Goal: Task Accomplishment & Management: Use online tool/utility

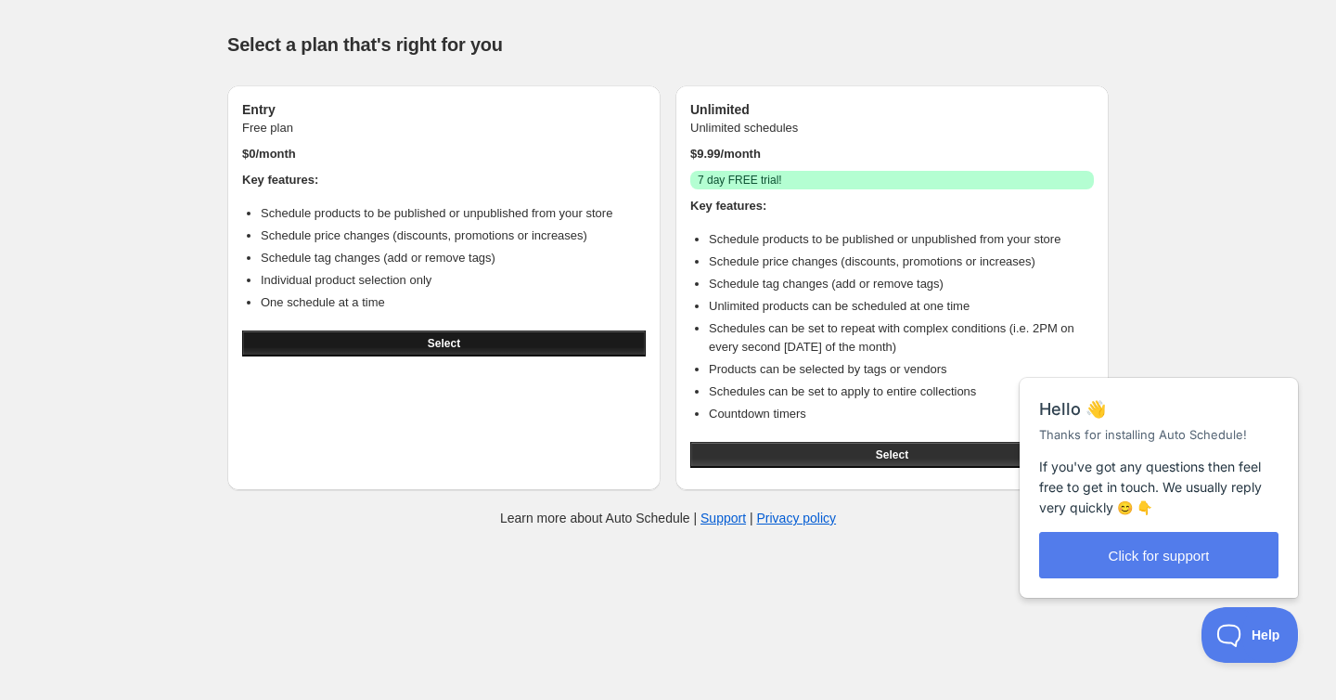
click at [301, 343] on button "Select" at bounding box center [444, 343] width 404 height 26
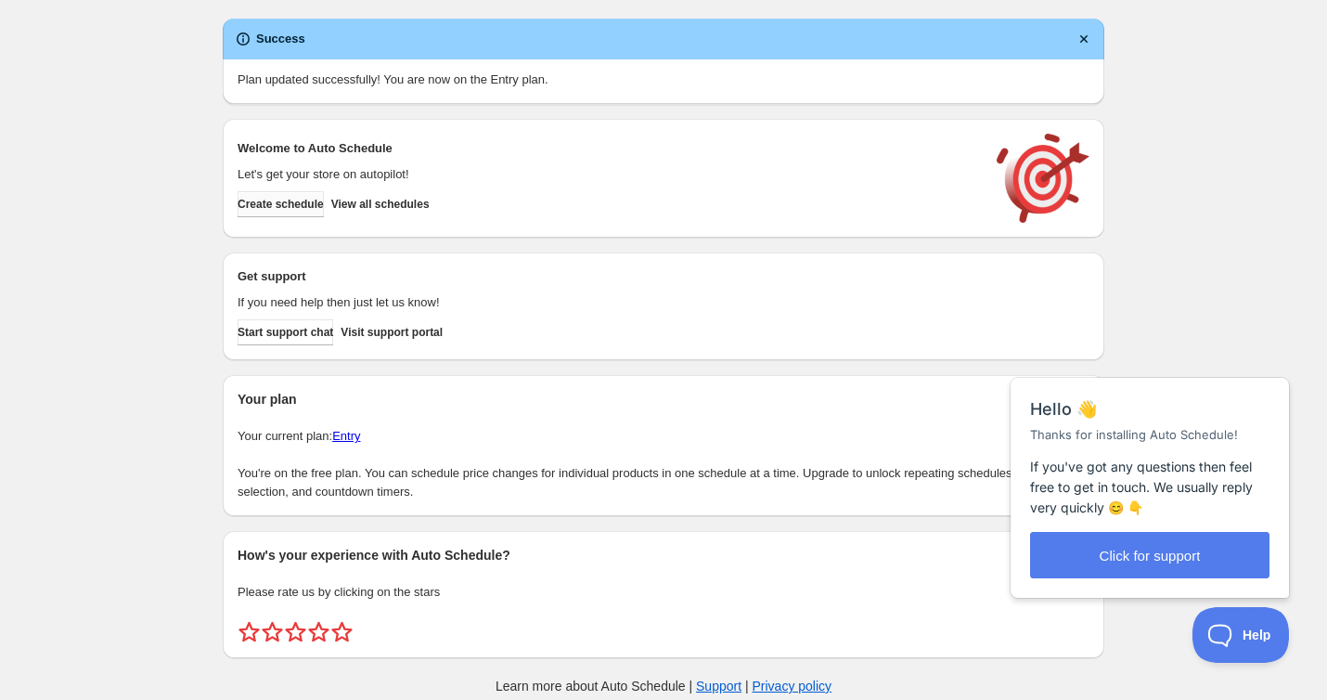
click at [280, 213] on button "Create schedule" at bounding box center [281, 204] width 86 height 26
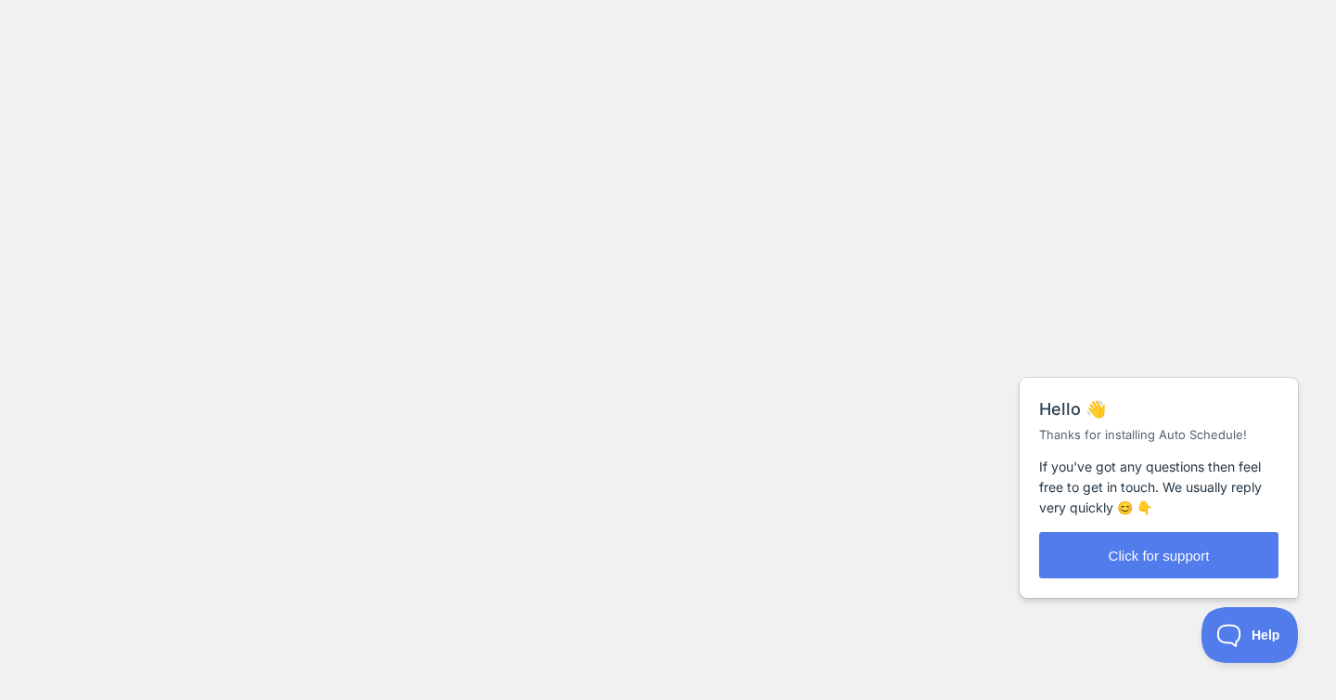
click at [379, 201] on body at bounding box center [668, 350] width 1336 height 700
click at [381, 198] on body at bounding box center [668, 350] width 1336 height 700
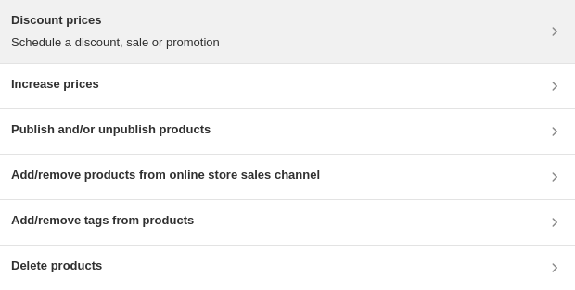
click at [150, 36] on p "Schedule a discount, sale or promotion" at bounding box center [115, 42] width 209 height 19
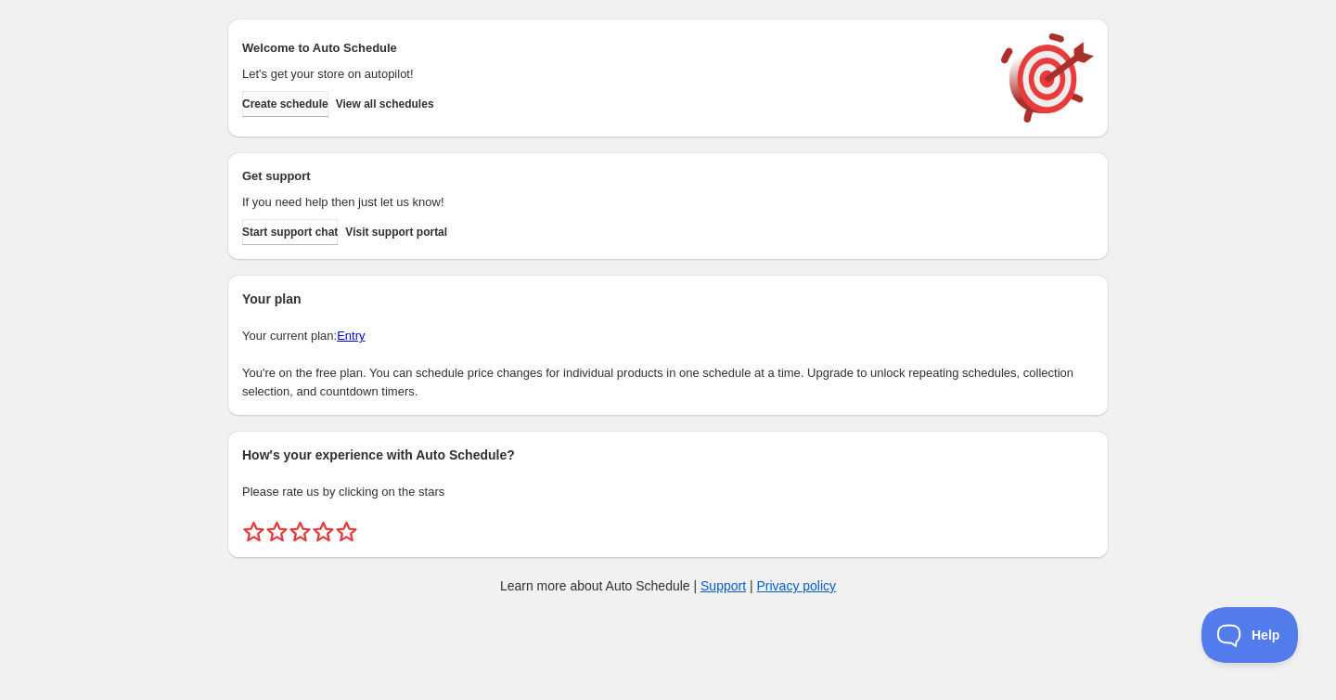
click at [270, 110] on span "Create schedule" at bounding box center [285, 104] width 86 height 15
click at [403, 104] on span "View all schedules" at bounding box center [385, 104] width 98 height 15
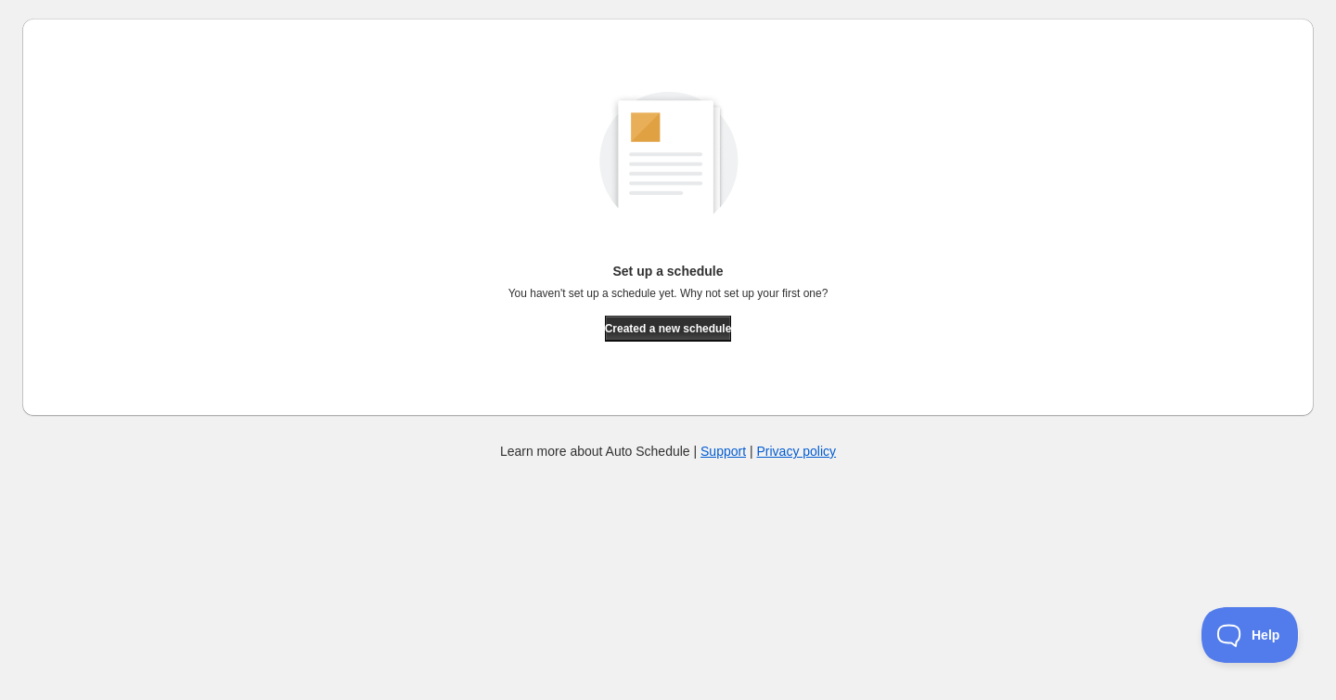
click at [636, 344] on div "Set up a schedule You haven't set up a schedule yet. Why not set up your first …" at bounding box center [668, 217] width 1262 height 368
click at [638, 336] on button "Created a new schedule" at bounding box center [668, 329] width 127 height 26
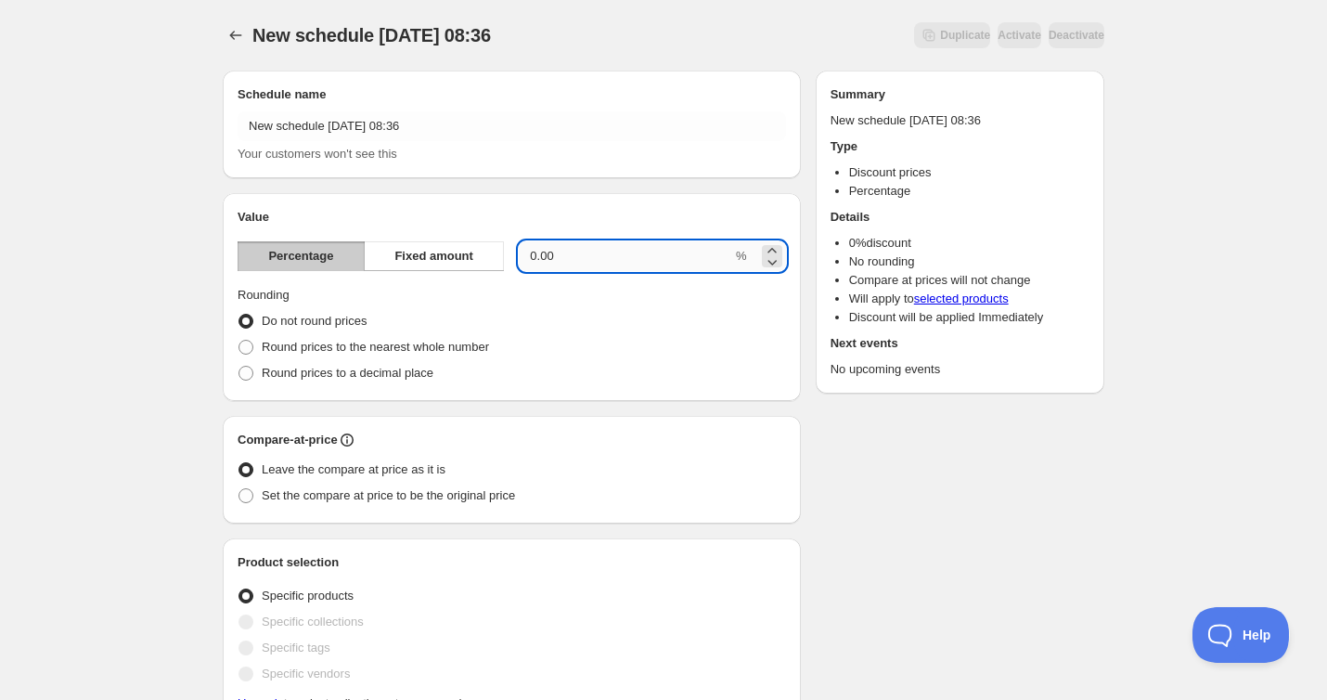
click at [582, 247] on input "0.00" at bounding box center [625, 256] width 213 height 30
type input "15"
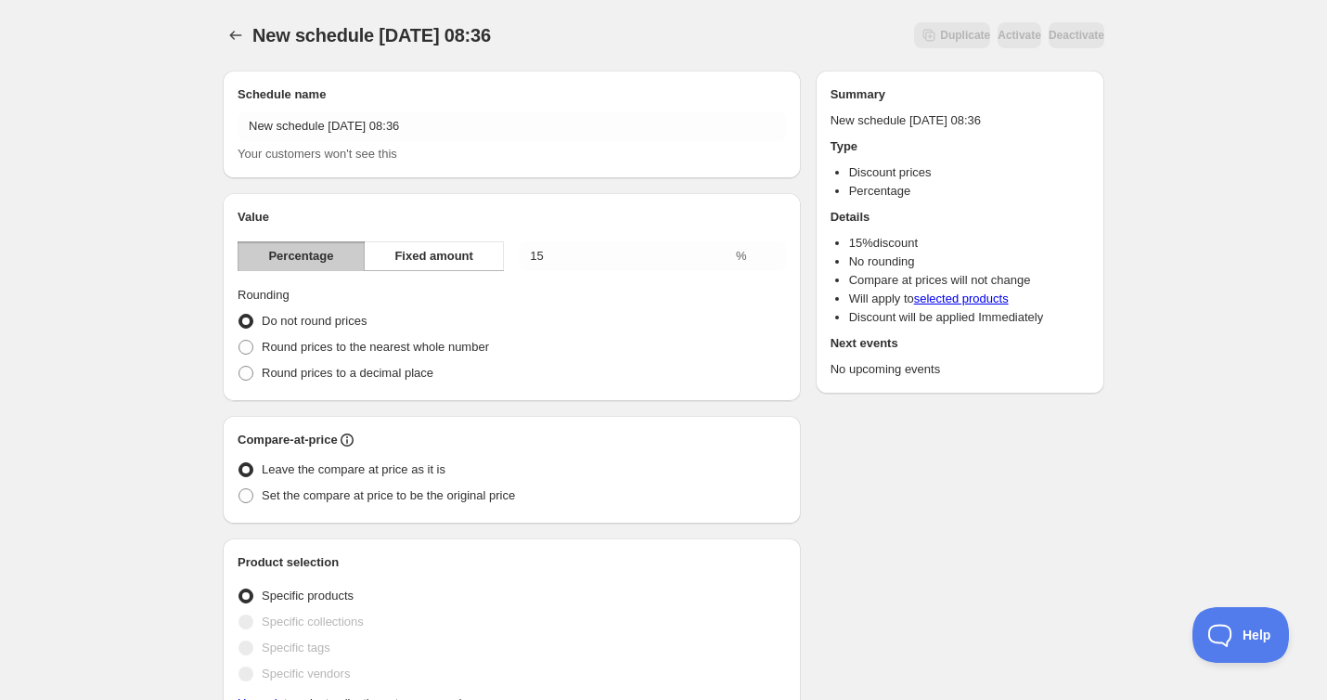
click at [884, 199] on li "Percentage" at bounding box center [969, 191] width 240 height 19
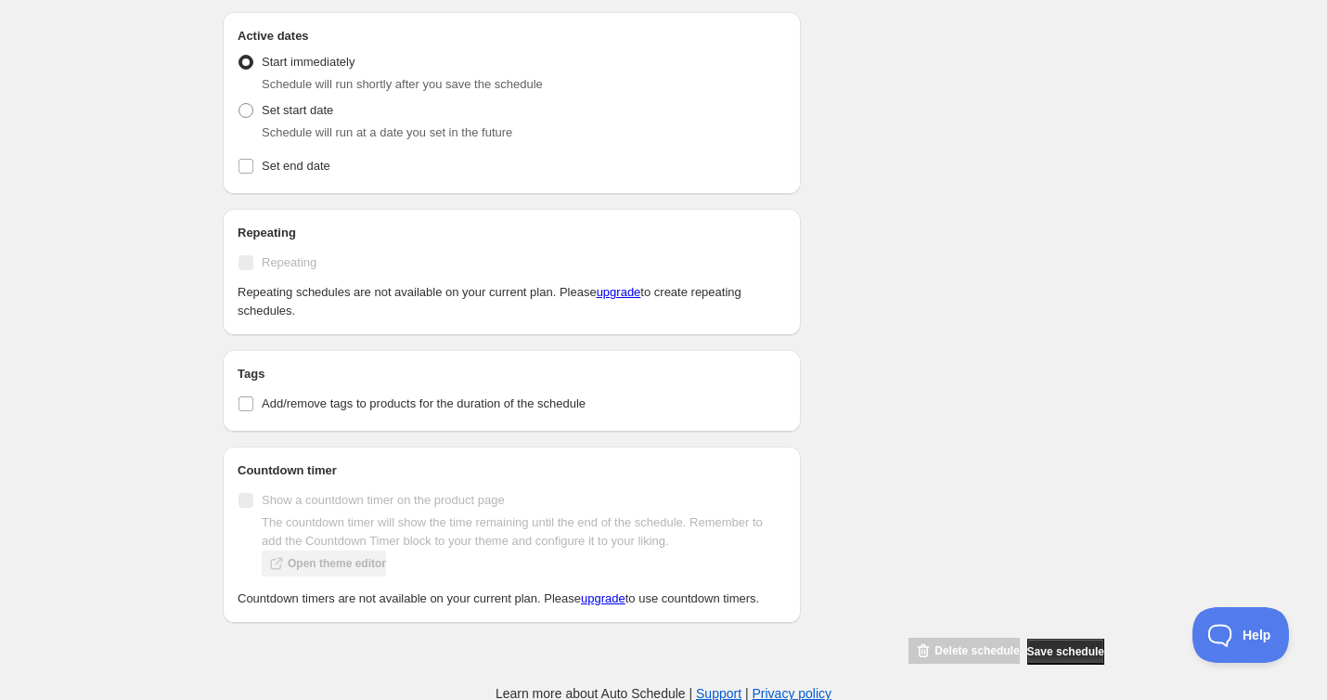
scroll to position [768, 0]
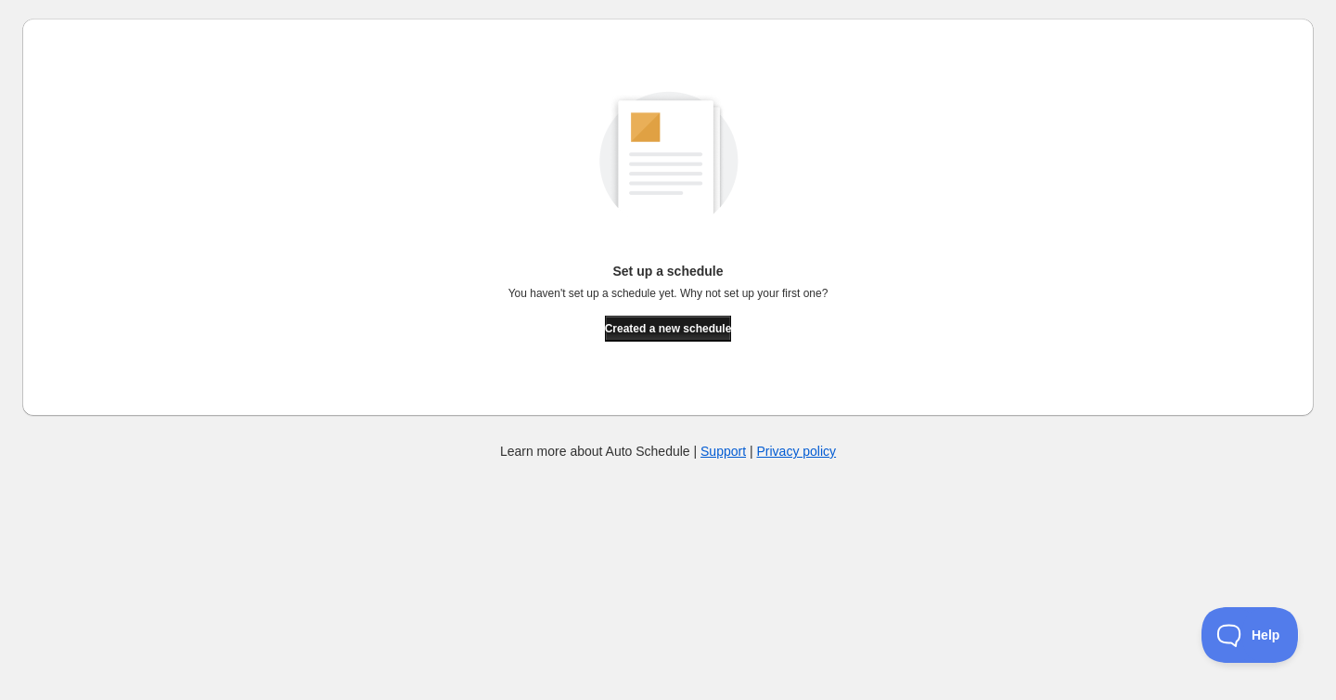
click at [649, 330] on span "Created a new schedule" at bounding box center [668, 328] width 127 height 15
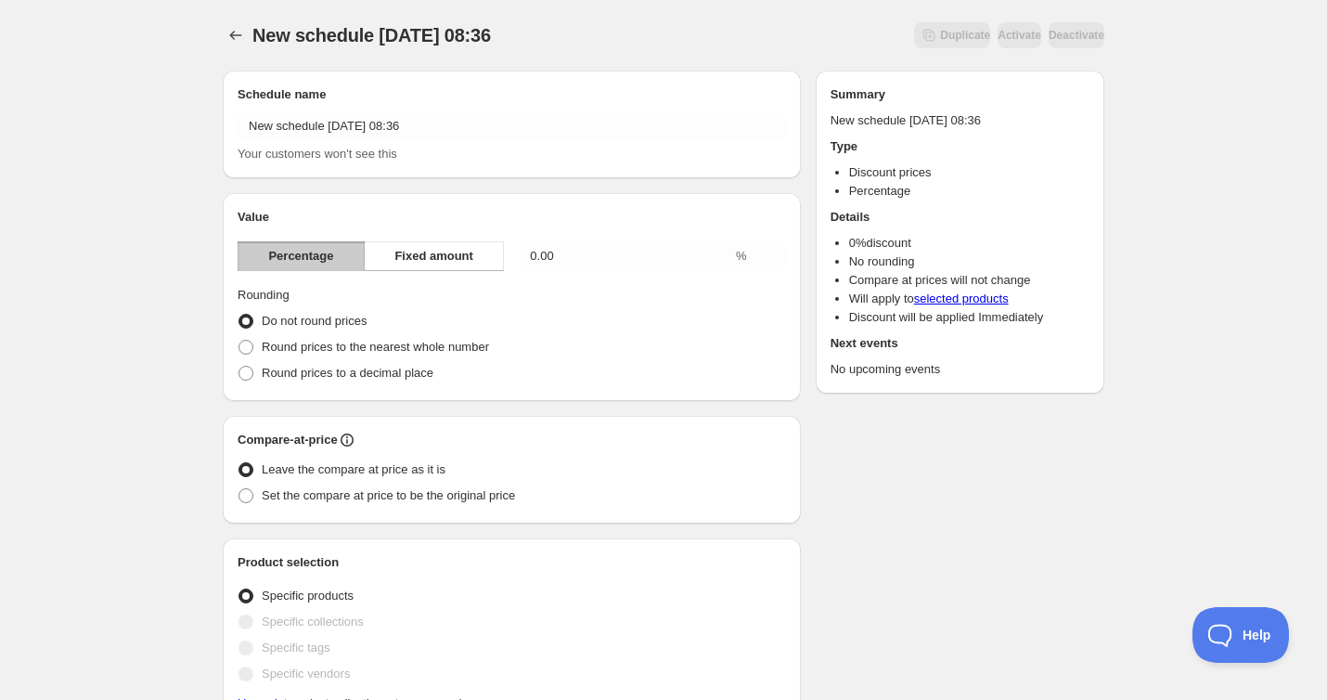
click at [303, 259] on span "Percentage" at bounding box center [300, 256] width 65 height 19
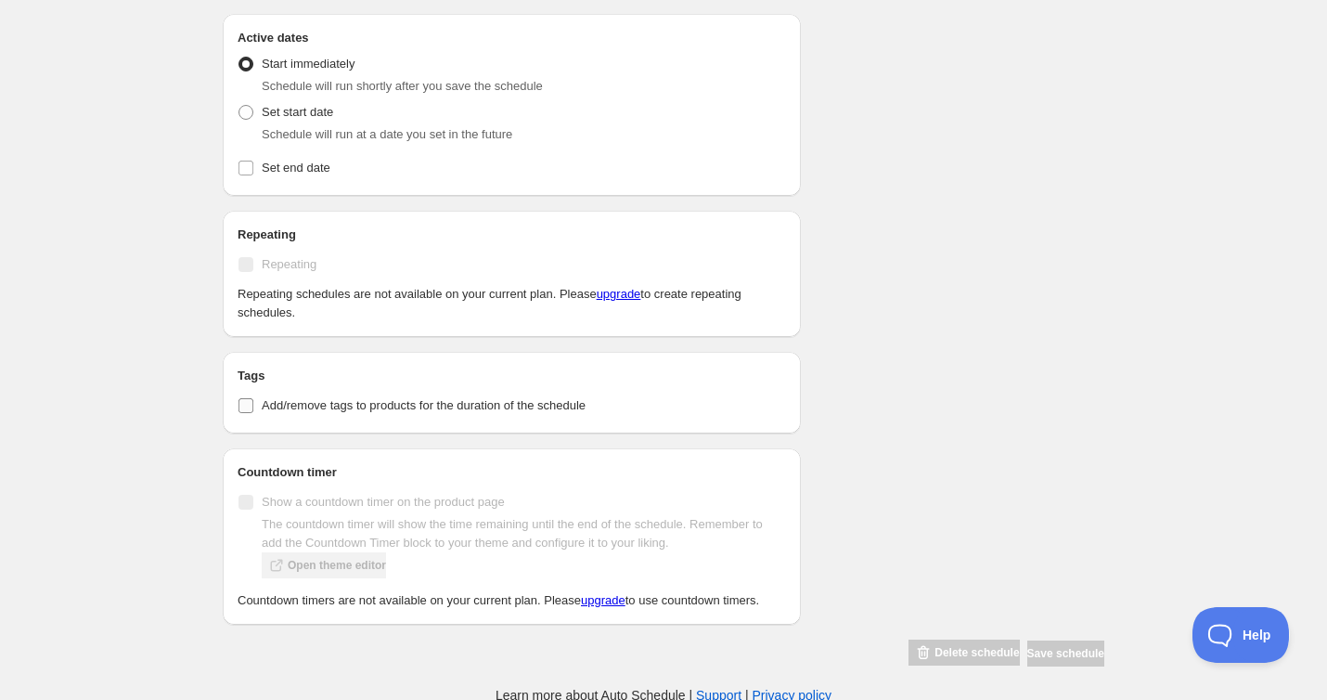
scroll to position [768, 0]
click at [1251, 639] on button "Help" at bounding box center [1234, 631] width 97 height 56
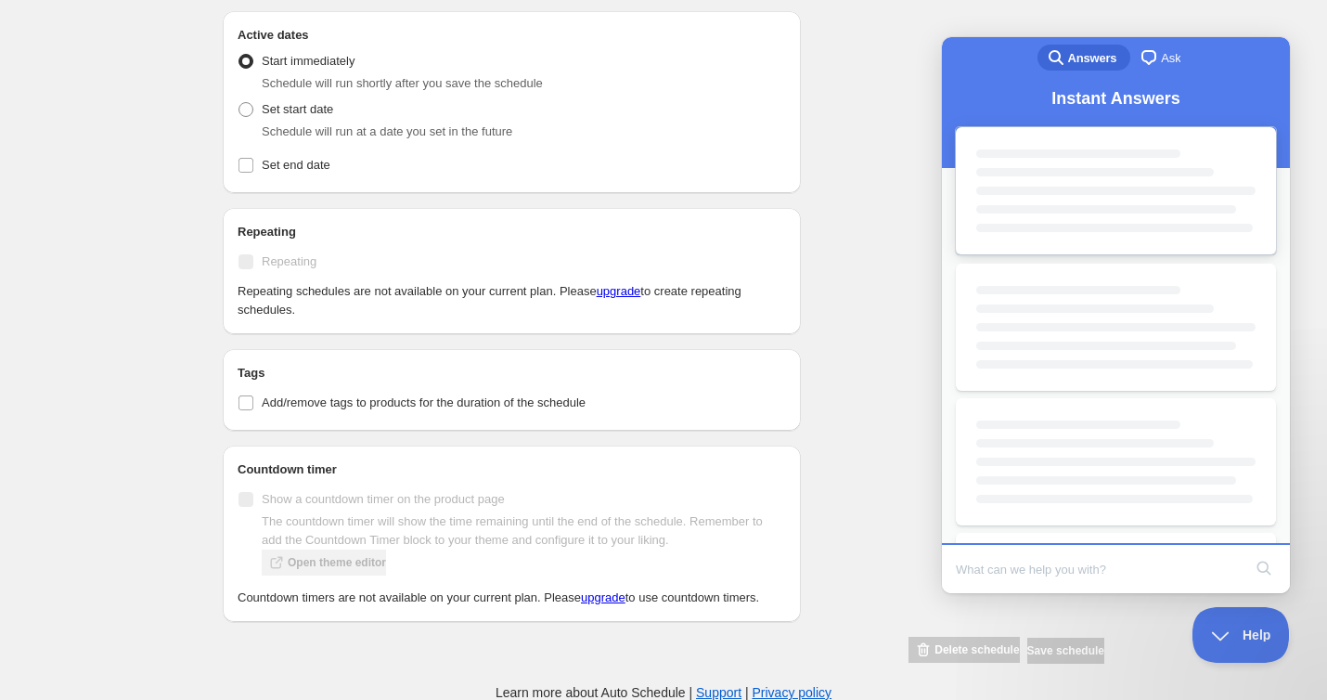
scroll to position [0, 0]
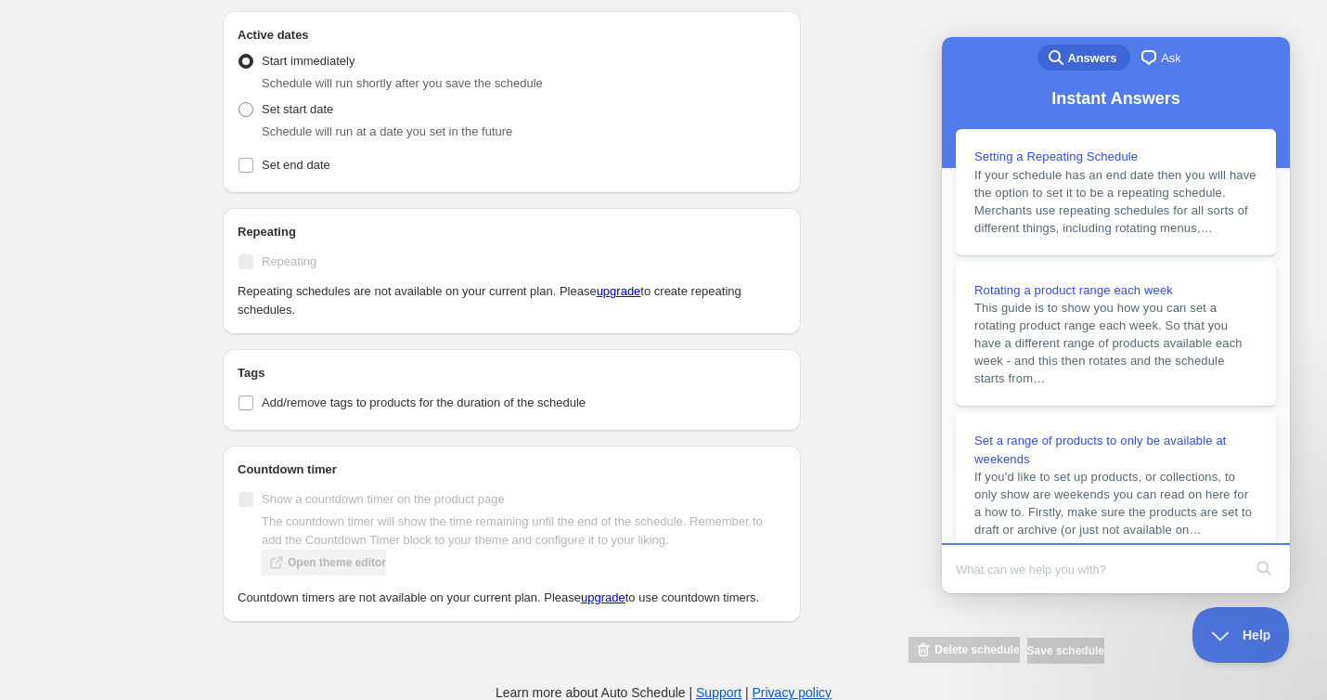
click at [1085, 561] on input "Search Doc articles" at bounding box center [1099, 568] width 286 height 39
type input "how can i add discount at every [DATE] ?"
click button "search" at bounding box center [1264, 568] width 30 height 30
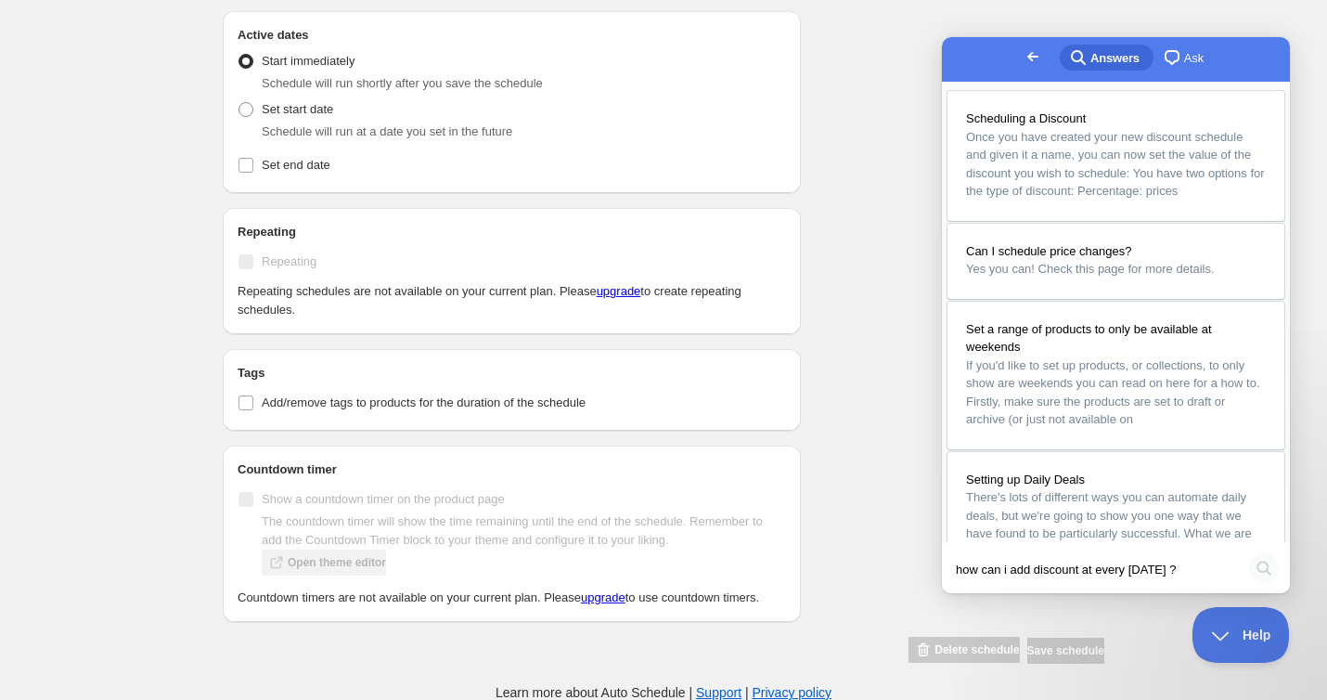
click at [1266, 568] on button "search" at bounding box center [1264, 568] width 30 height 30
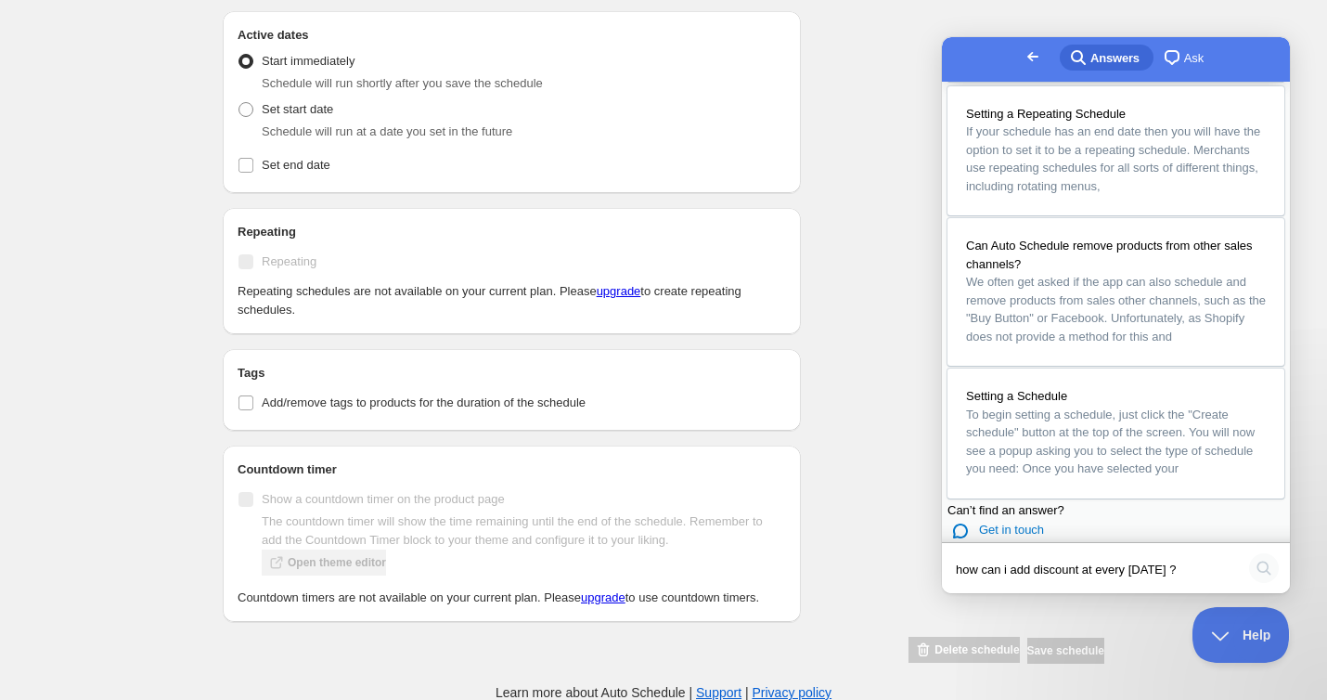
scroll to position [1174, 0]
click at [1194, 570] on input "how can i add discount at every [DATE] ?" at bounding box center [1099, 568] width 286 height 39
click at [1264, 573] on button "search" at bounding box center [1264, 568] width 30 height 30
drag, startPoint x: 1185, startPoint y: 574, endPoint x: 1631, endPoint y: 616, distance: 447.5
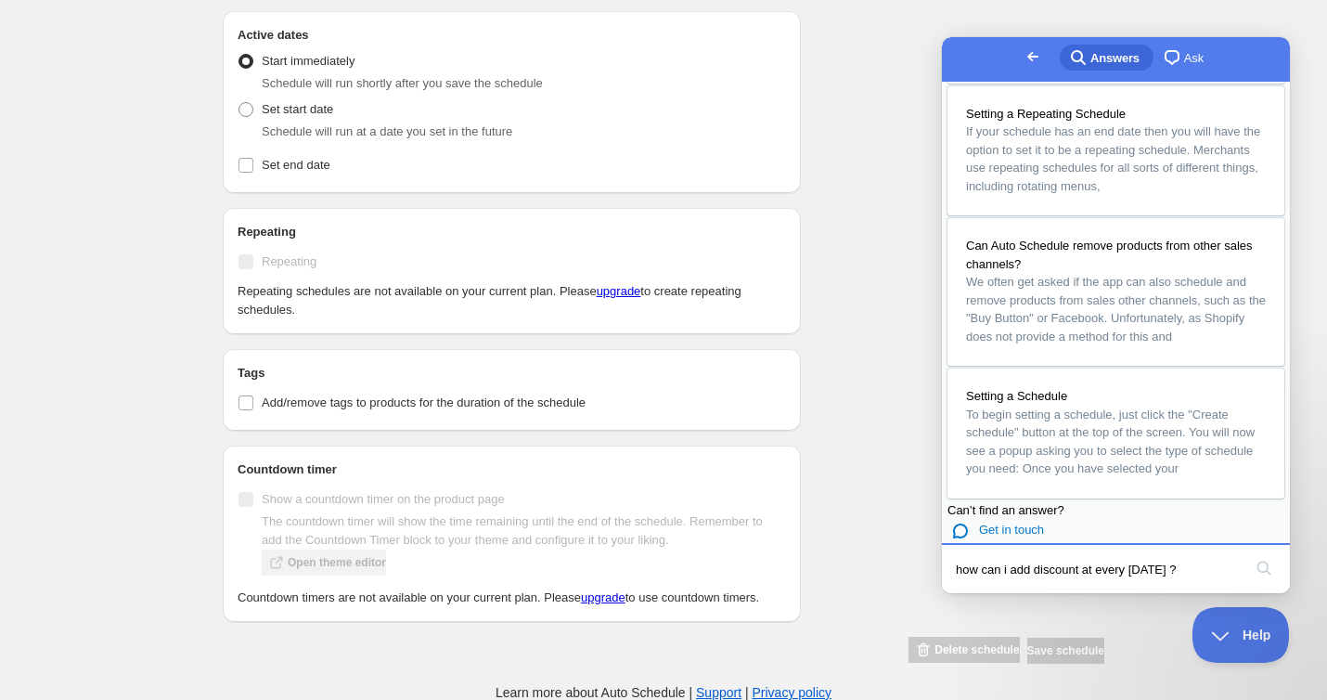
click at [942, 579] on html "Go back search-medium Answers chat-square Ask Scheduling a Discount Once you ha…" at bounding box center [1116, 315] width 348 height 556
click at [1184, 63] on span "Ask" at bounding box center [1193, 58] width 19 height 19
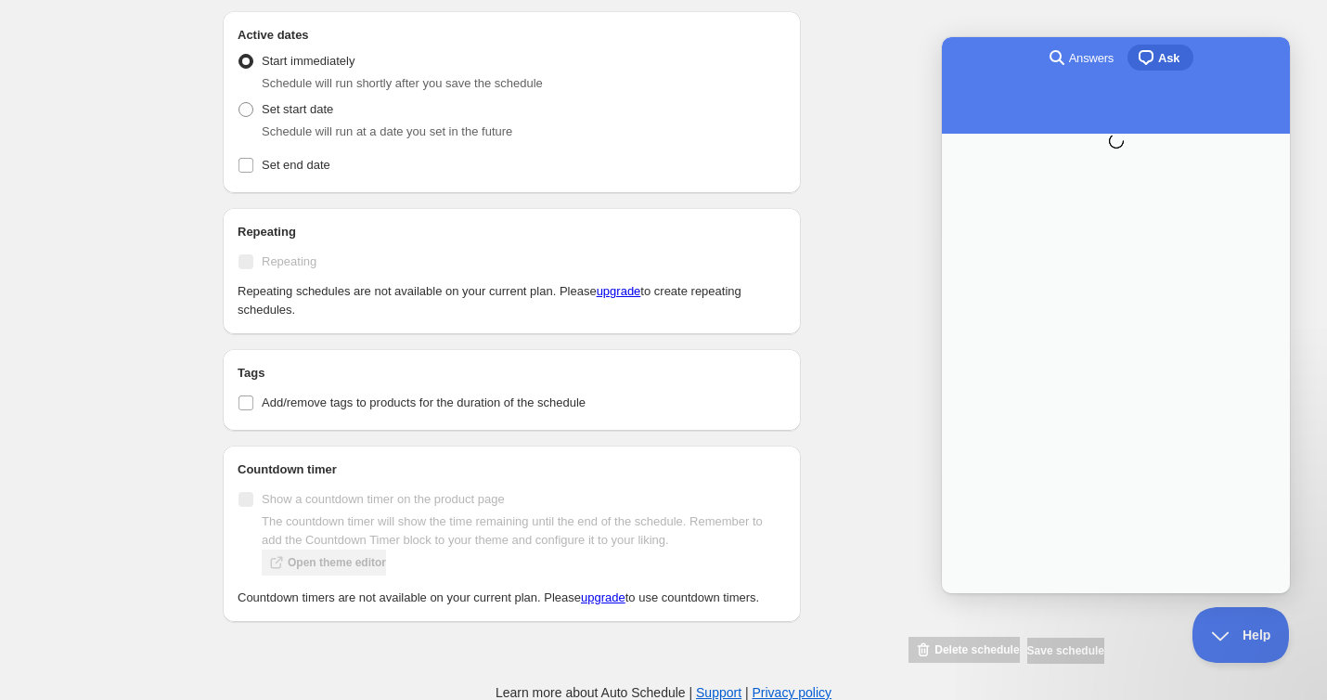
scroll to position [0, 0]
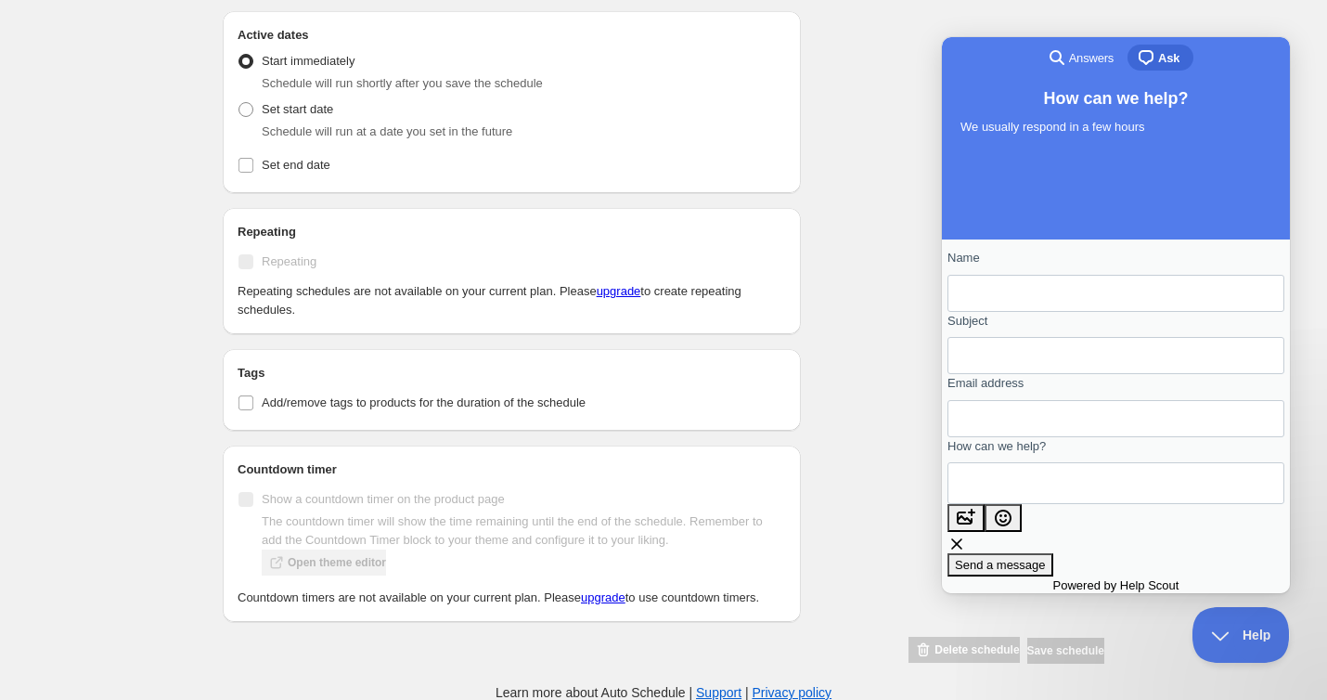
click at [1211, 626] on span "Help" at bounding box center [1234, 631] width 97 height 13
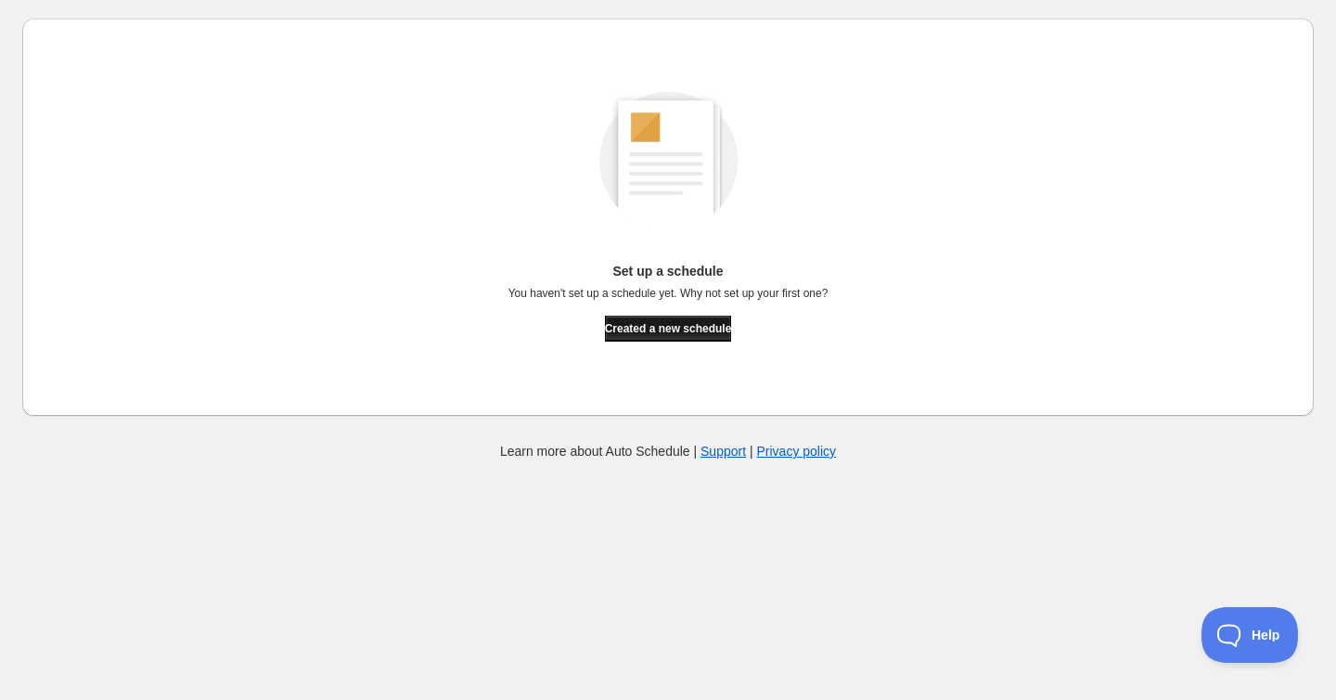
click at [645, 337] on button "Created a new schedule" at bounding box center [668, 329] width 127 height 26
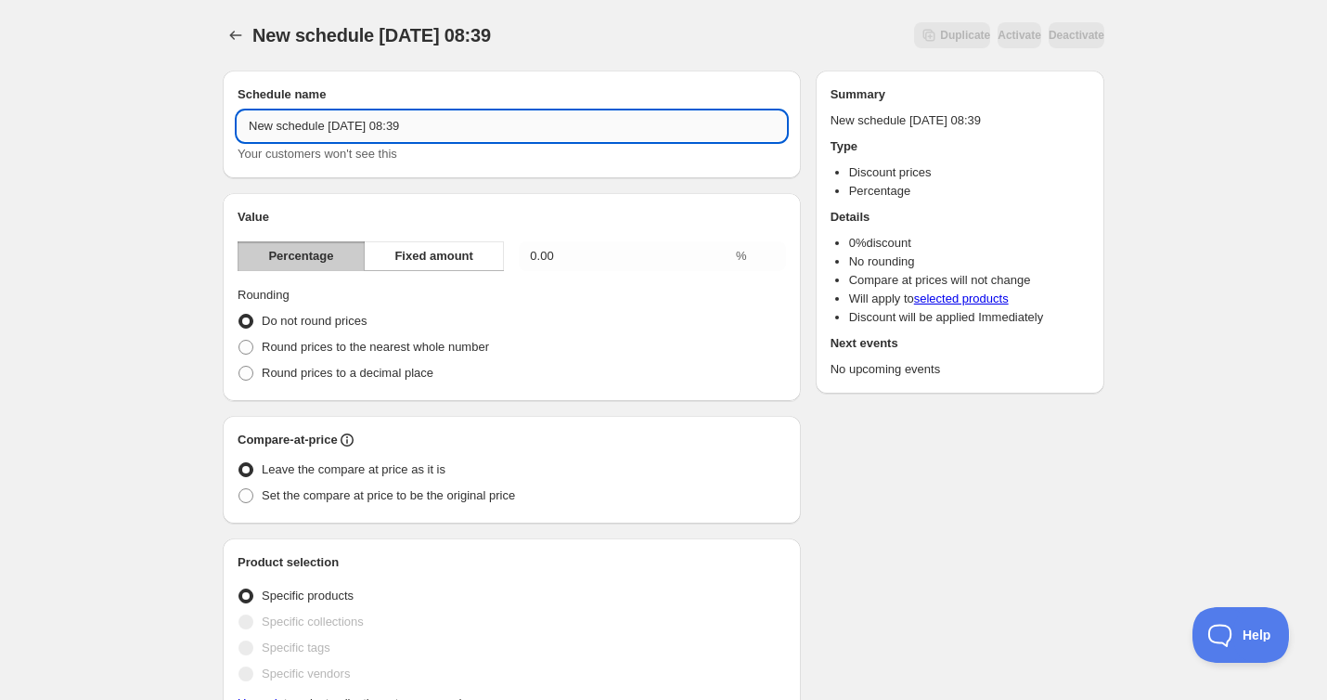
click at [387, 129] on input "New schedule [DATE] 08:39" at bounding box center [512, 126] width 549 height 30
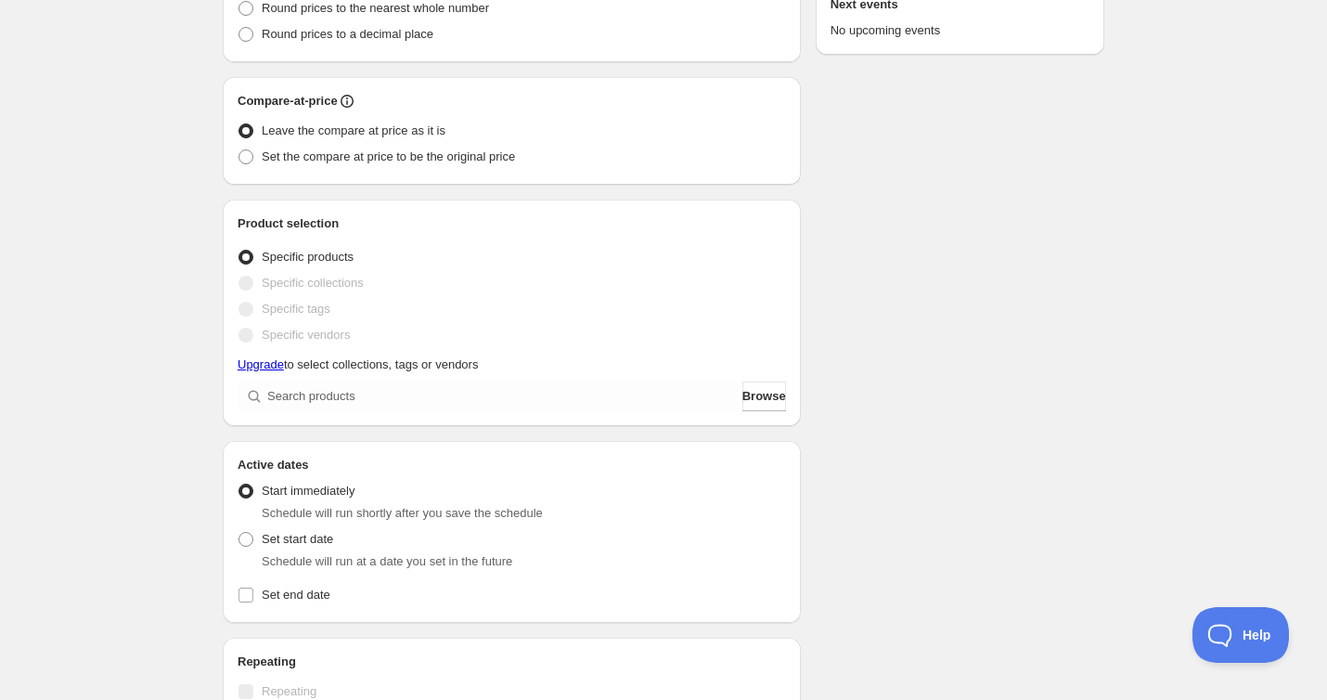
scroll to position [371, 0]
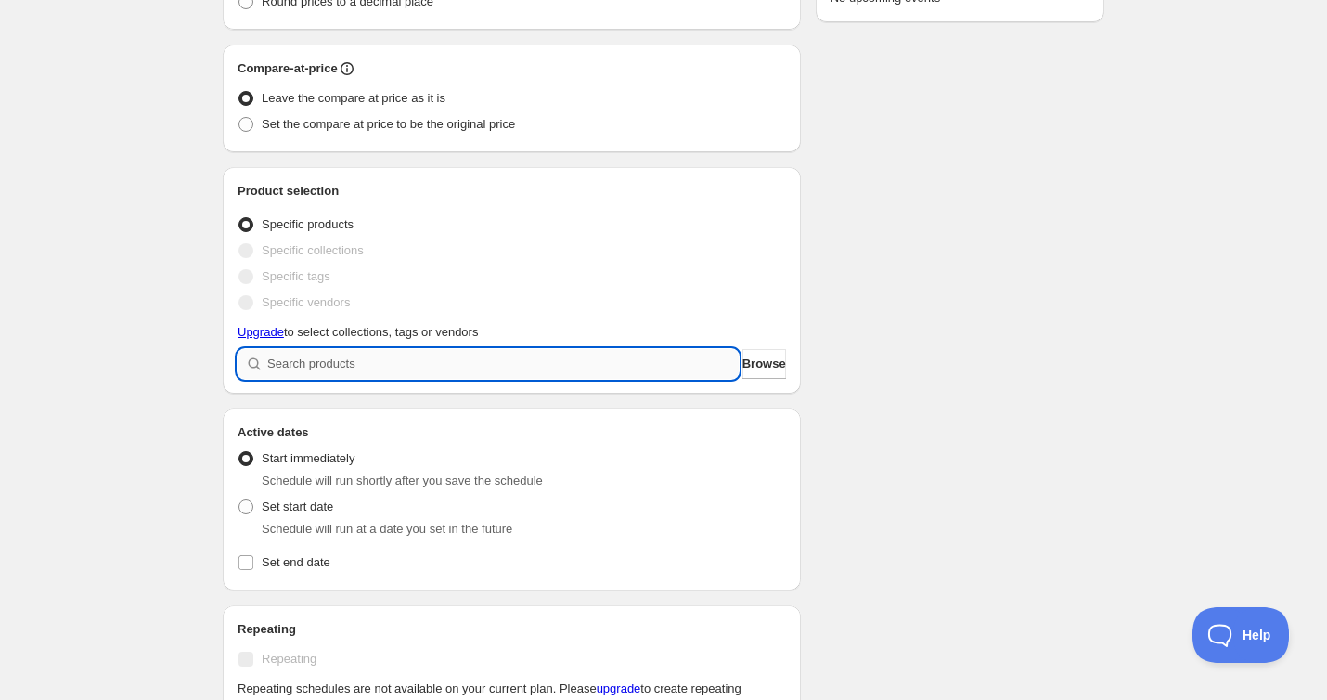
click at [566, 373] on input "search" at bounding box center [502, 364] width 471 height 30
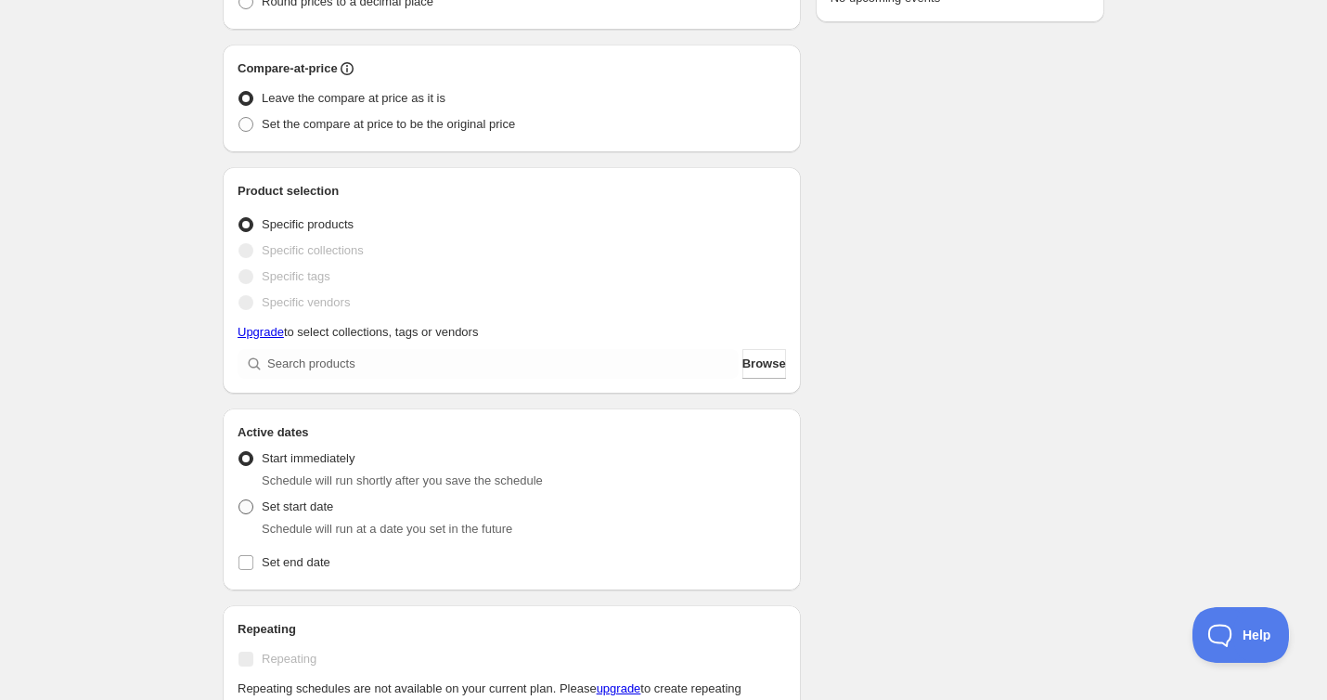
click at [243, 505] on span at bounding box center [246, 506] width 15 height 15
click at [239, 500] on input "Set start date" at bounding box center [239, 499] width 1 height 1
radio input "true"
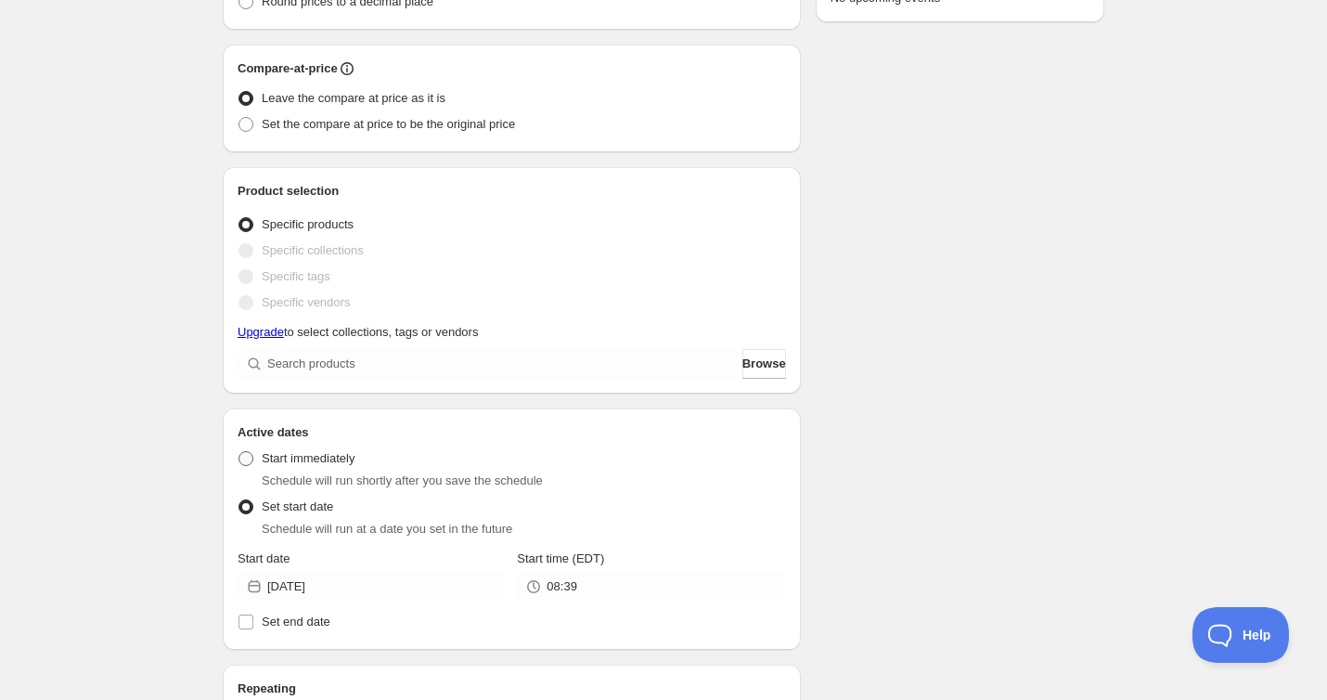
click at [271, 456] on span "Start immediately" at bounding box center [308, 458] width 93 height 14
click at [239, 452] on input "Start immediately" at bounding box center [239, 451] width 1 height 1
radio input "true"
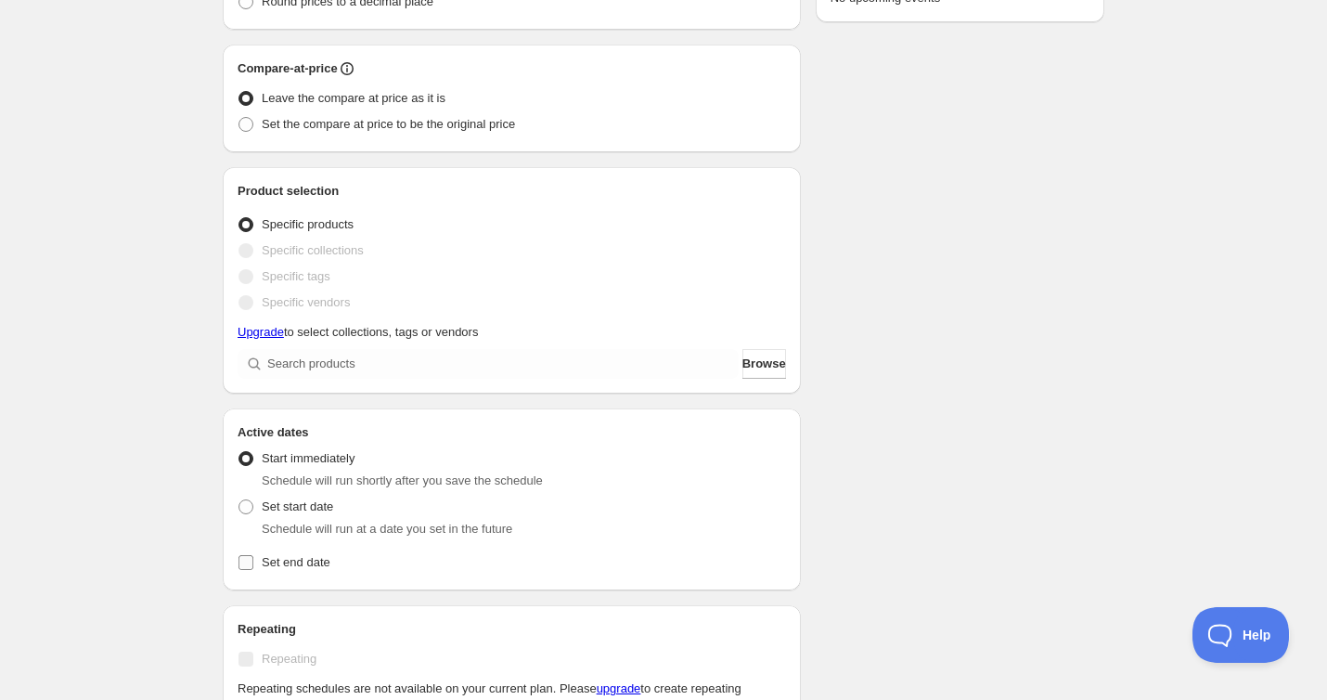
click at [278, 566] on span "Set end date" at bounding box center [296, 562] width 69 height 14
click at [253, 566] on input "Set end date" at bounding box center [246, 562] width 15 height 15
checkbox input "true"
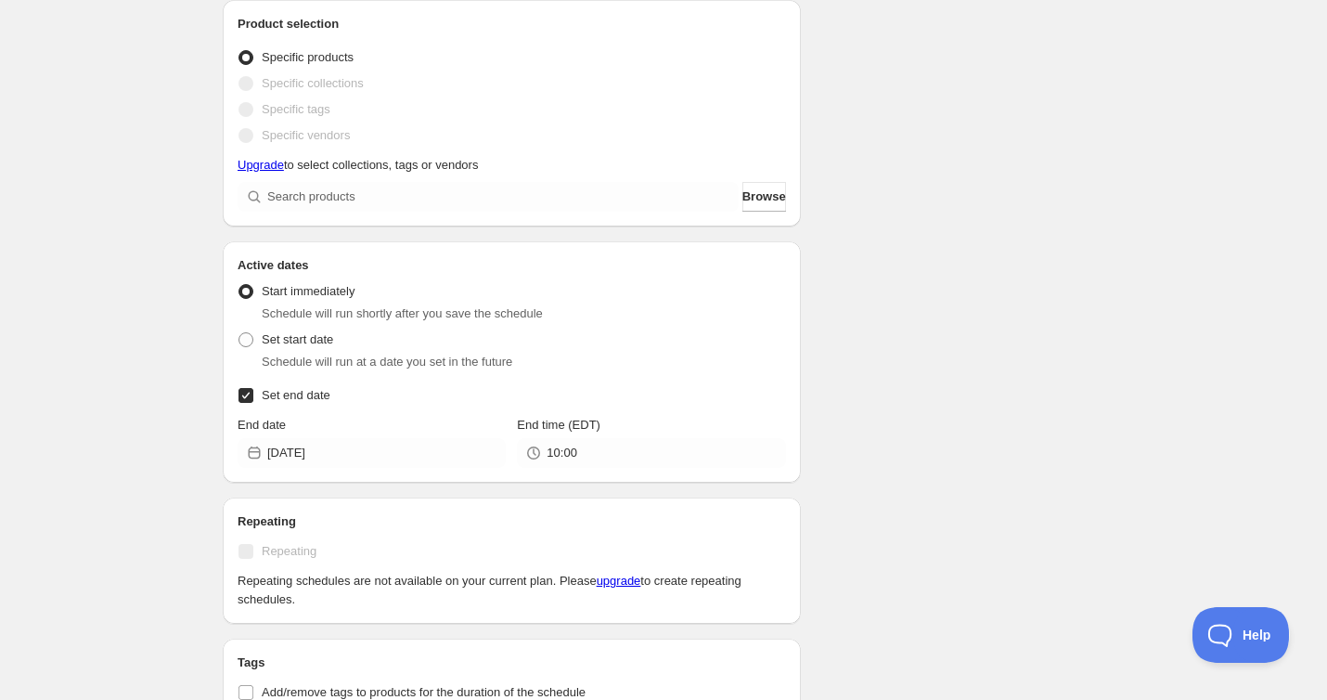
scroll to position [650, 0]
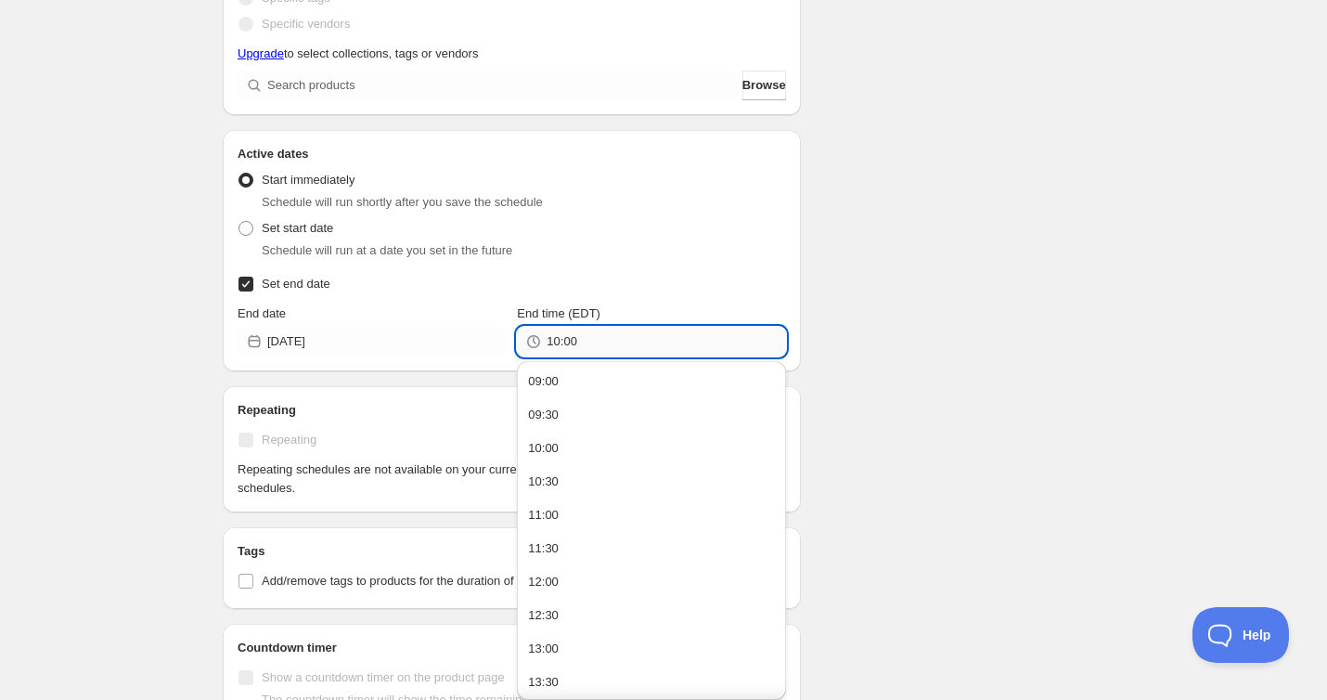
click at [613, 348] on input "10:00" at bounding box center [666, 342] width 239 height 30
click at [613, 347] on input "10:00" at bounding box center [666, 342] width 239 height 30
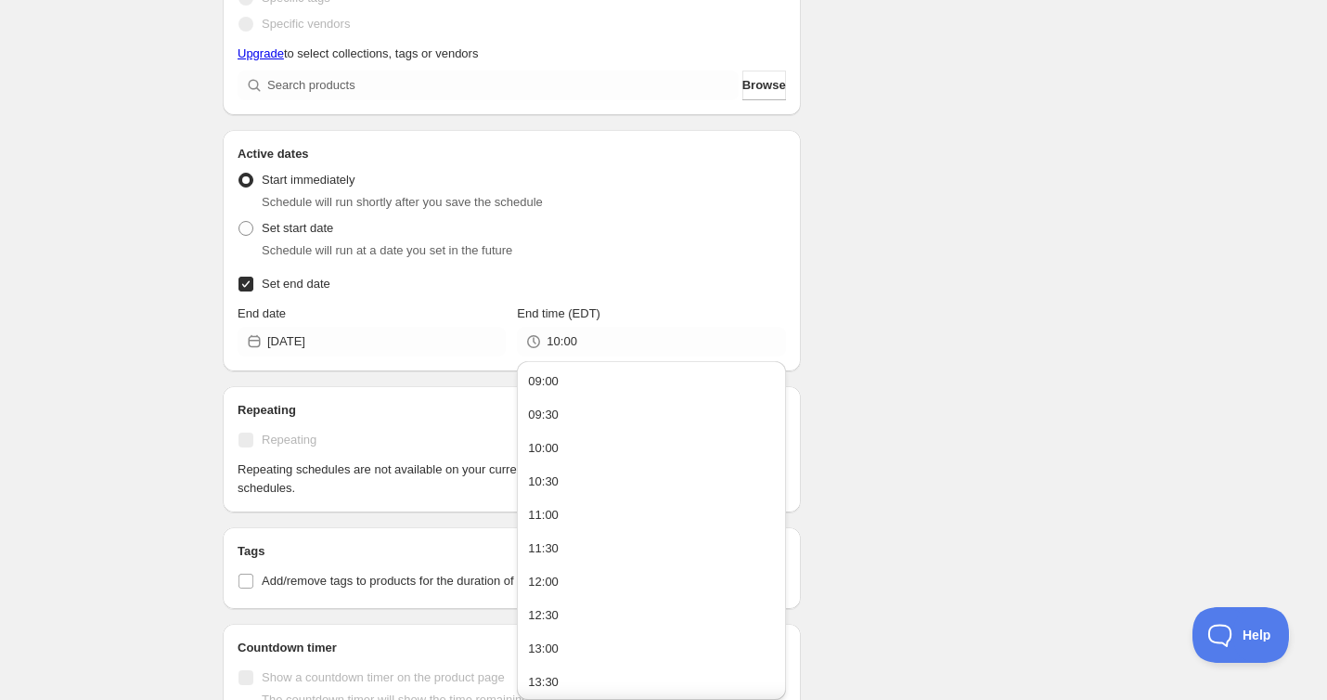
click at [448, 433] on label "Repeating" at bounding box center [512, 440] width 549 height 26
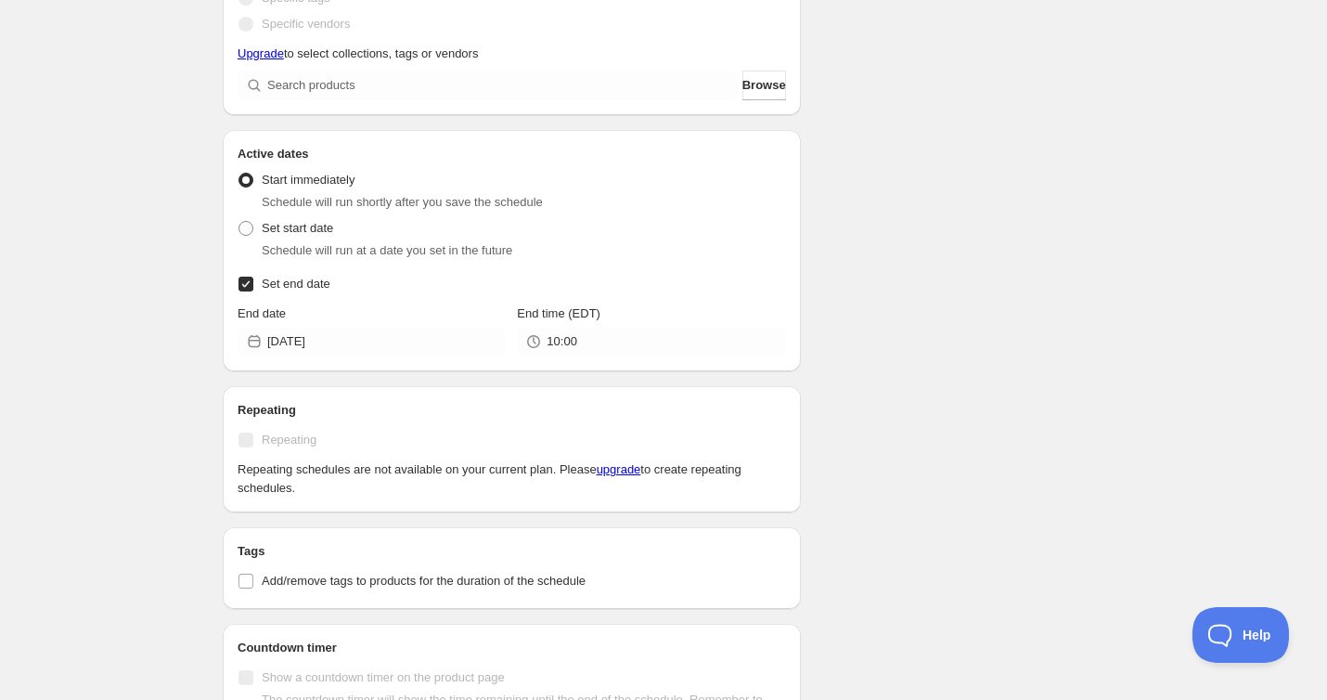
scroll to position [828, 0]
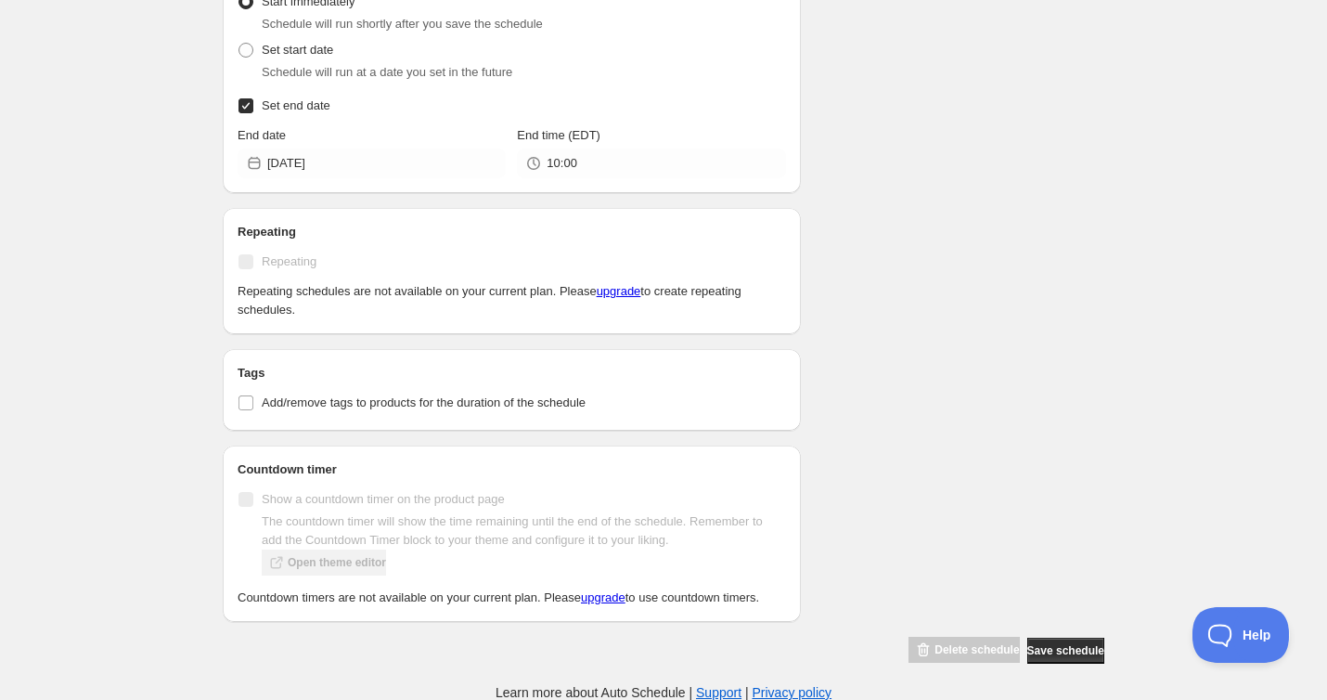
click at [966, 645] on div "Delete schedule" at bounding box center [964, 651] width 110 height 28
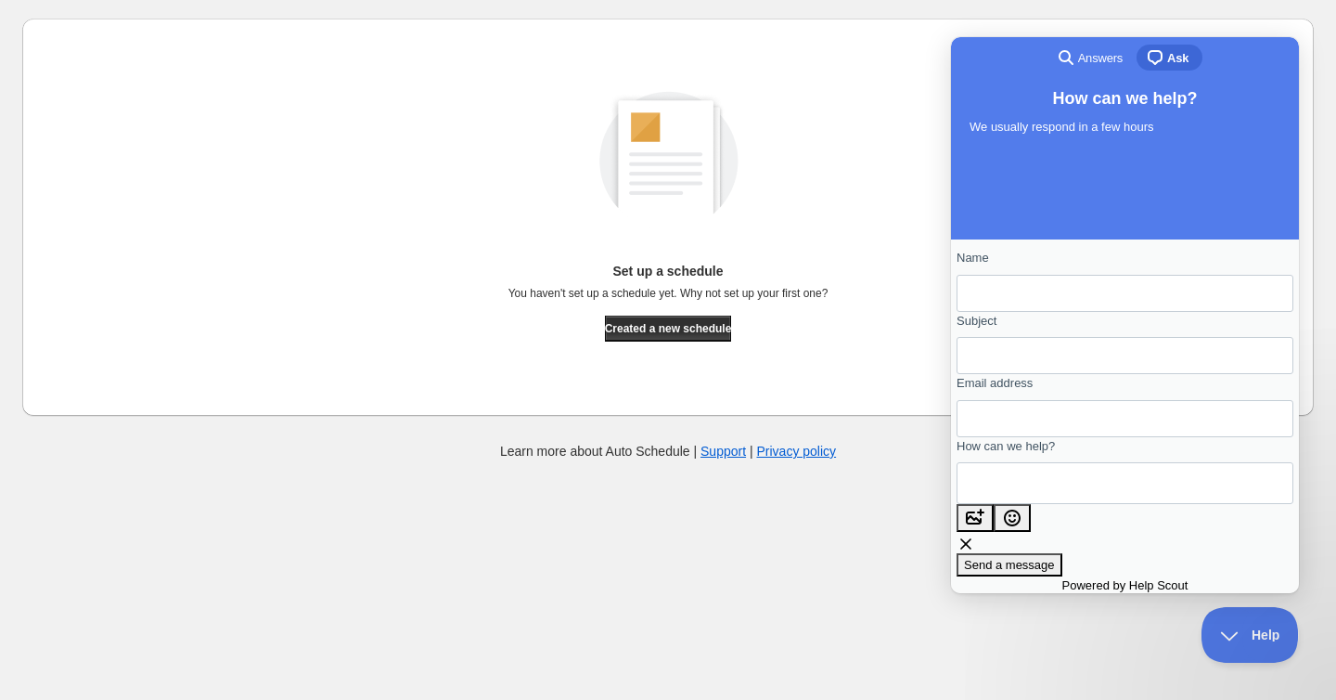
click at [1101, 59] on span "Answers" at bounding box center [1100, 58] width 45 height 19
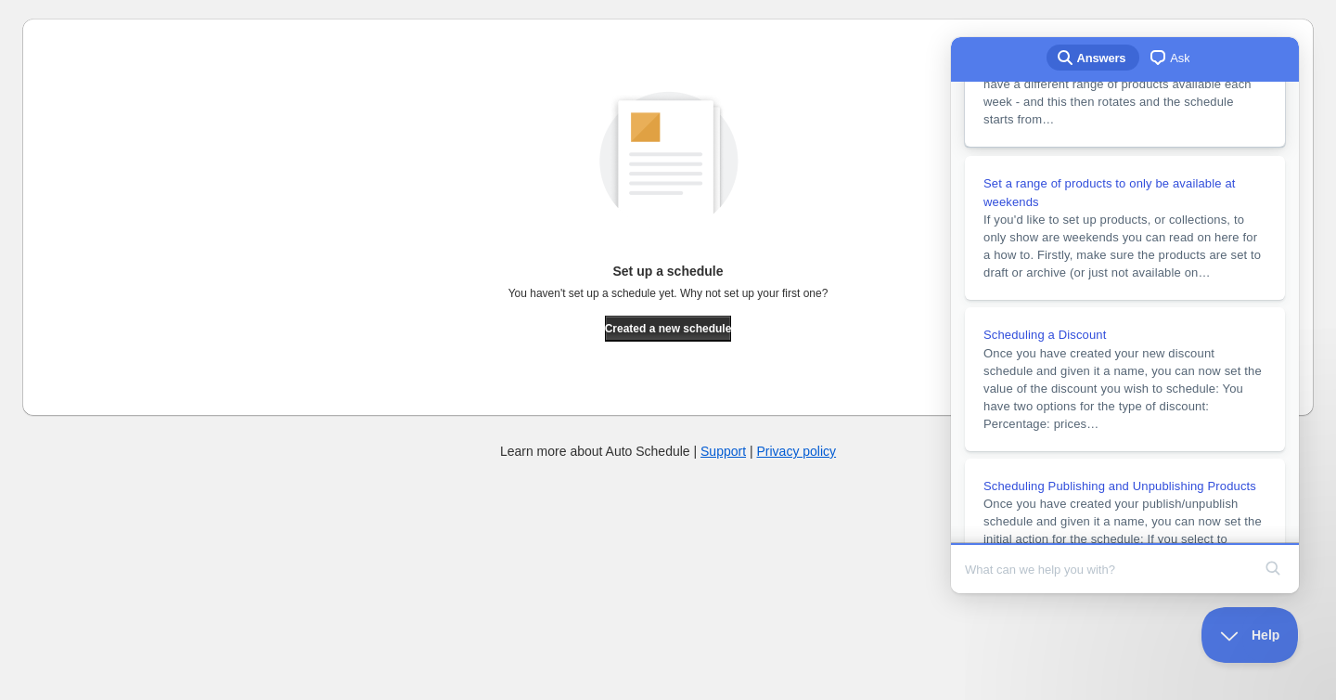
scroll to position [278, 0]
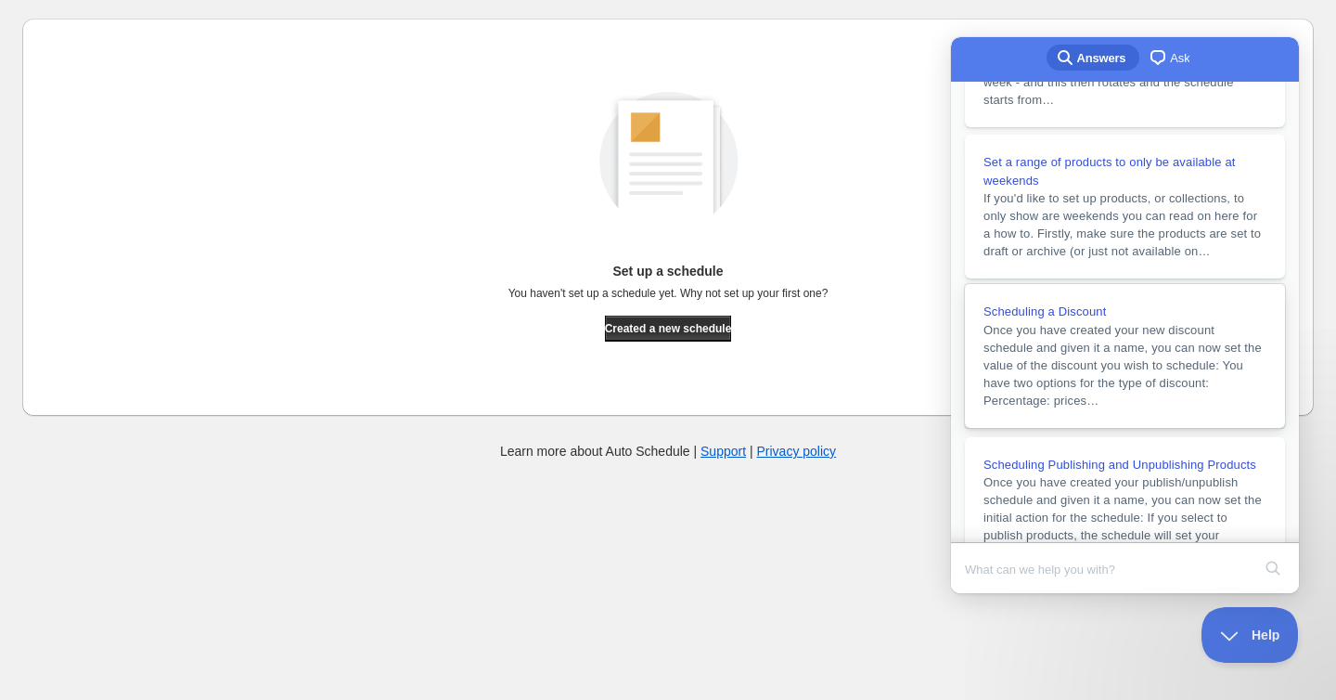
click at [1116, 321] on div "Scheduling a Discount" at bounding box center [1125, 312] width 283 height 19
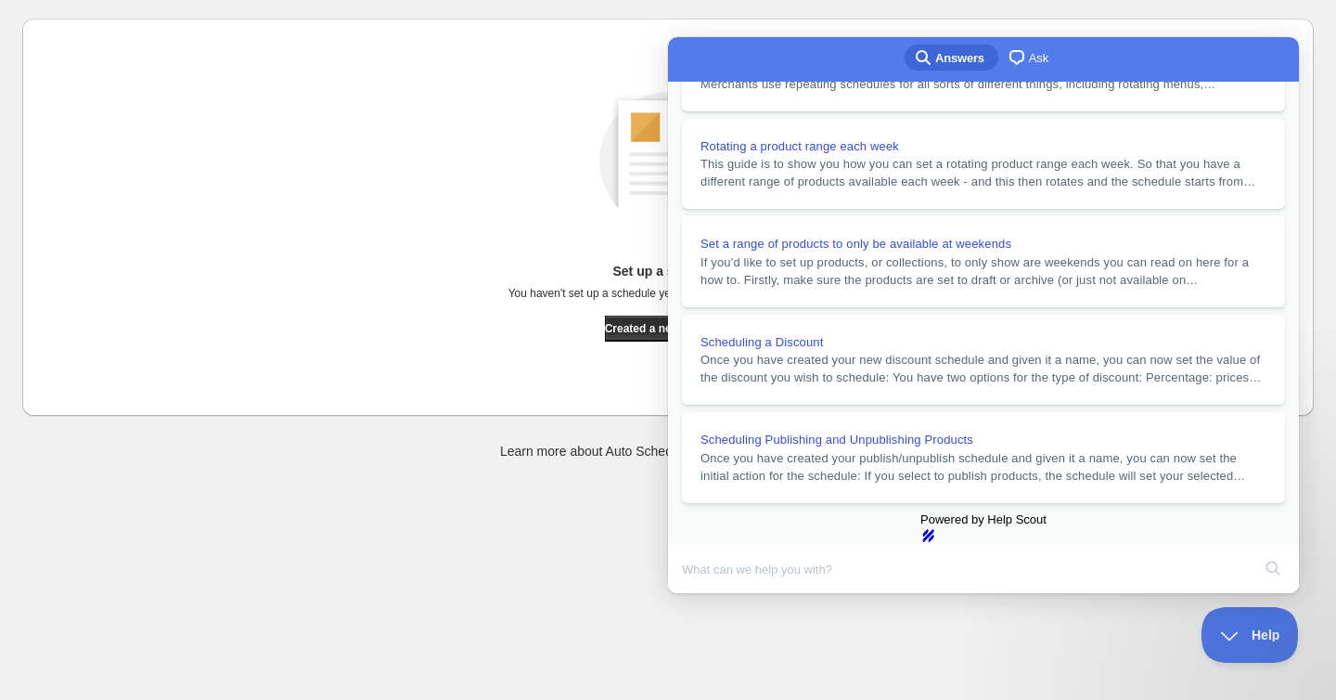
scroll to position [0, 0]
click at [473, 408] on div "Cancel Discount prices Schedule a discount, sale or promotion Increase prices P…" at bounding box center [668, 217] width 1292 height 397
click at [703, 594] on button "Close" at bounding box center [685, 606] width 33 height 24
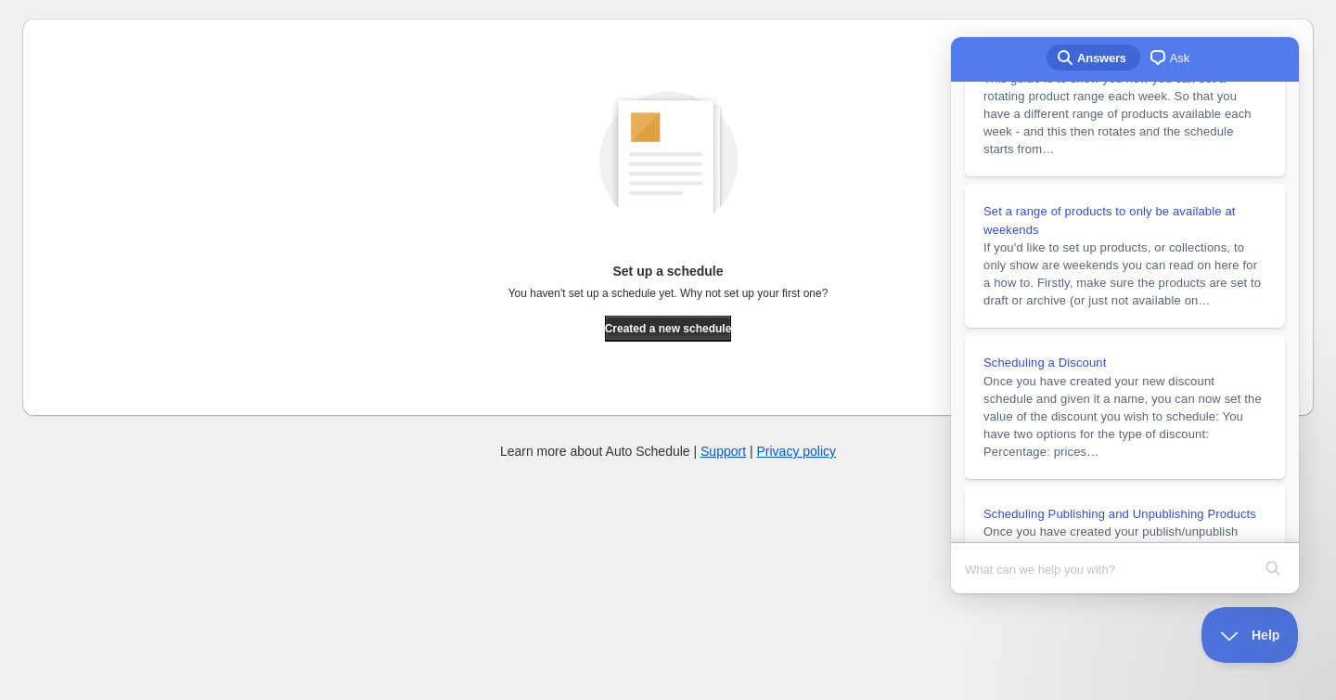
scroll to position [247, 0]
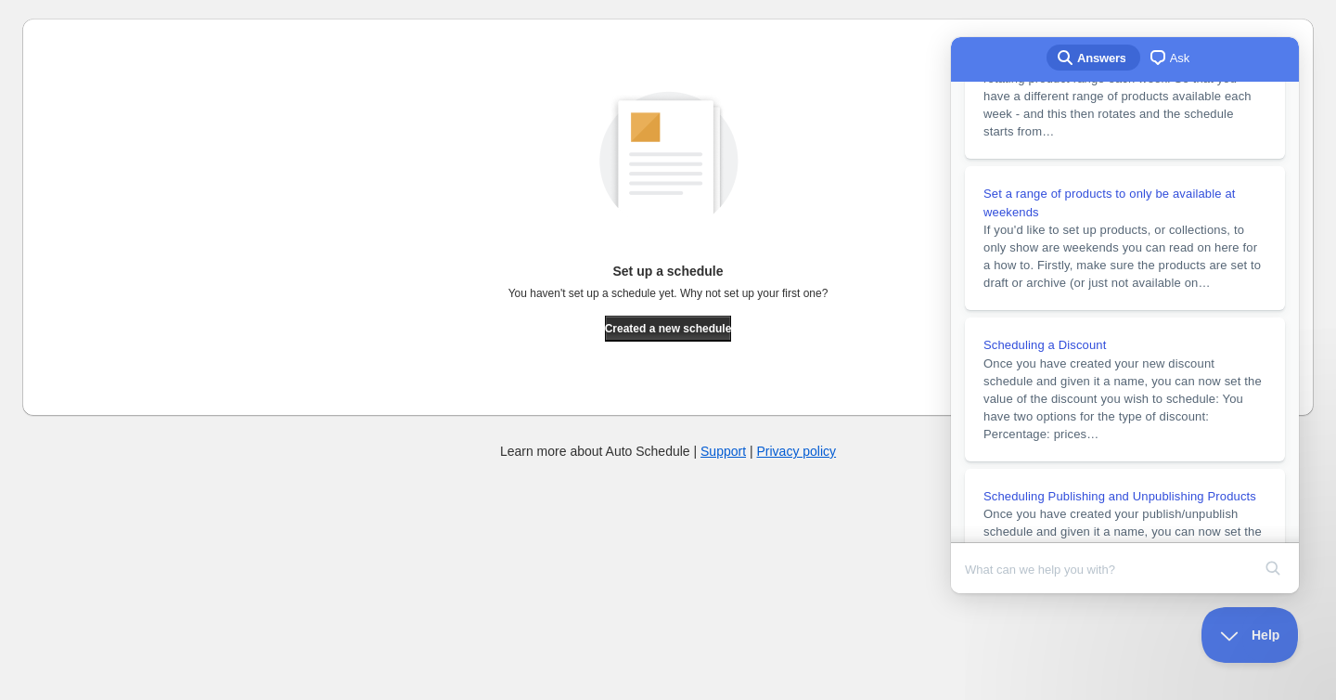
click at [928, 18] on div "Cancel Discount prices Schedule a discount, sale or promotion Increase prices P…" at bounding box center [660, 210] width 1307 height 412
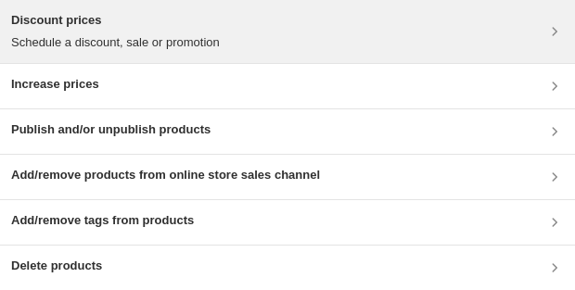
click at [234, 19] on div "Discount prices Schedule a discount, sale or promotion" at bounding box center [287, 31] width 553 height 41
click at [306, 53] on div "Discount prices Schedule a discount, sale or promotion" at bounding box center [287, 31] width 575 height 63
click at [240, 36] on div "Discount prices Schedule a discount, sale or promotion" at bounding box center [287, 31] width 553 height 41
